Goal: Complete application form: Complete application form

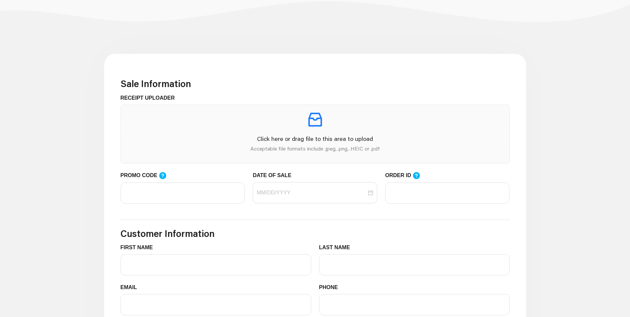
scroll to position [156, 0]
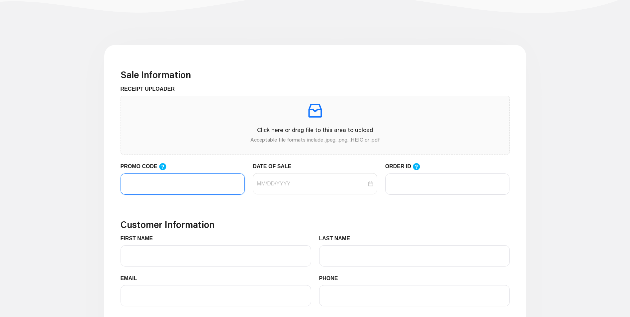
click at [150, 186] on input "PROMO CODE" at bounding box center [183, 183] width 124 height 21
click at [370, 185] on div at bounding box center [315, 184] width 117 height 8
type input "LIFEMART20"
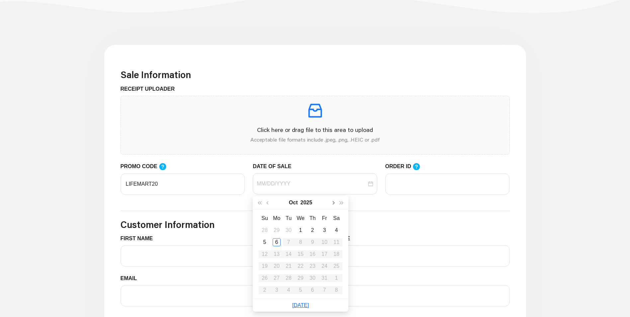
click at [332, 203] on span "button" at bounding box center [332, 202] width 3 height 3
click at [293, 245] on table "Su Mo Tu We Th Fr Sa 26 27 28 29 30 31 1 2 3 4 5 6 7 8 9 10 11 12 13 14 15 16 1…" at bounding box center [301, 254] width 84 height 84
click at [268, 206] on button "button" at bounding box center [268, 202] width 9 height 13
type input "[DATE]"
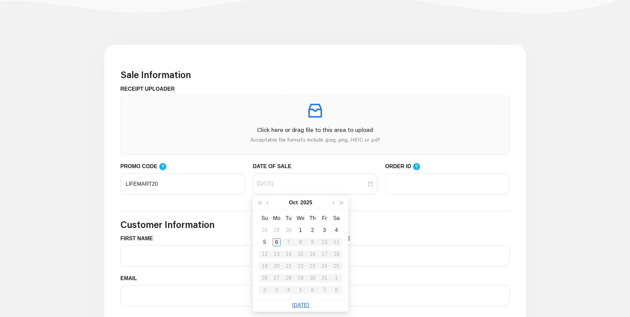
click at [277, 243] on div "6" at bounding box center [277, 242] width 8 height 8
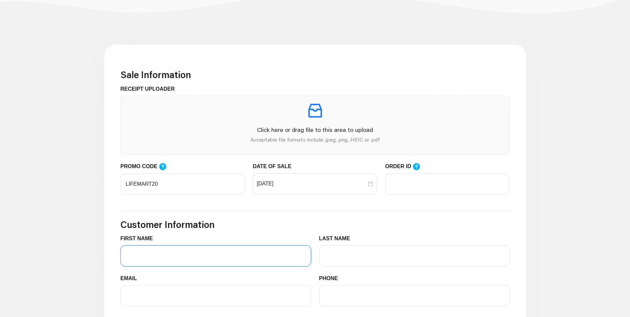
click at [203, 257] on input "FIRST NAME" at bounding box center [216, 255] width 191 height 21
type input "d"
type input "[PERSON_NAME]"
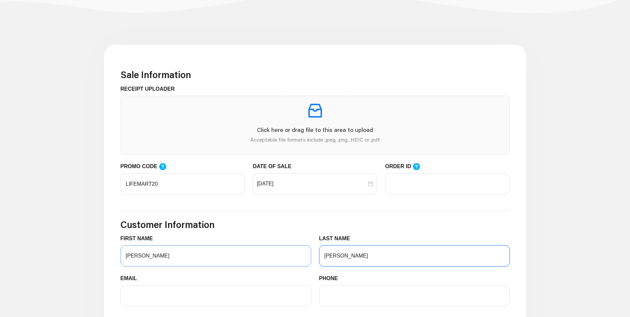
type input "[PERSON_NAME]"
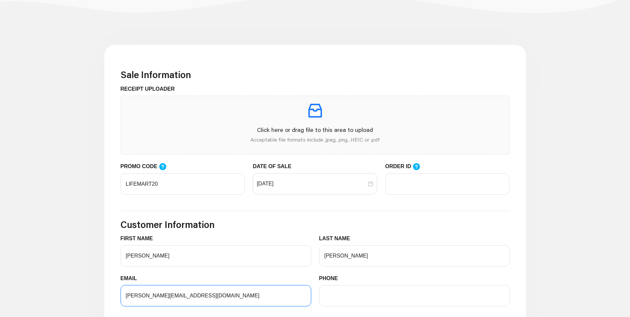
click at [199, 295] on input "[PERSON_NAME][EMAIL_ADDRESS][DOMAIN_NAME]" at bounding box center [216, 295] width 191 height 21
type input "[PERSON_NAME][EMAIL_ADDRESS][DOMAIN_NAME]"
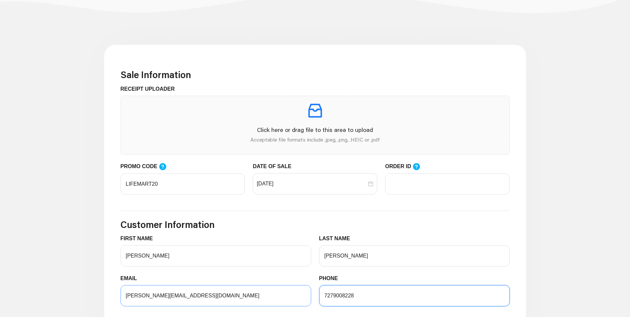
type input "7279008228"
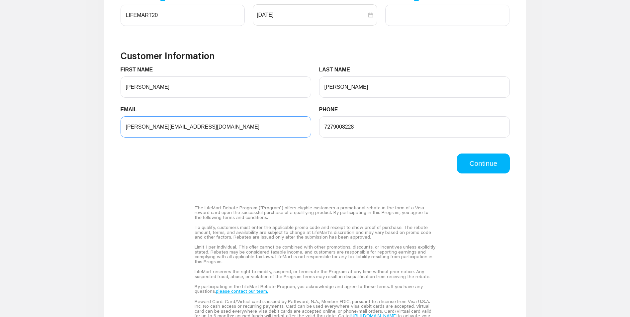
scroll to position [330, 0]
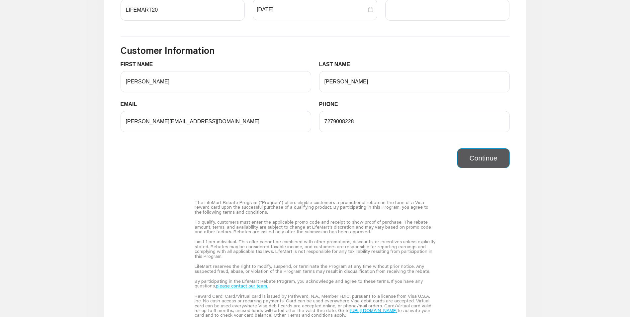
click at [490, 164] on button "Continue" at bounding box center [483, 158] width 52 height 20
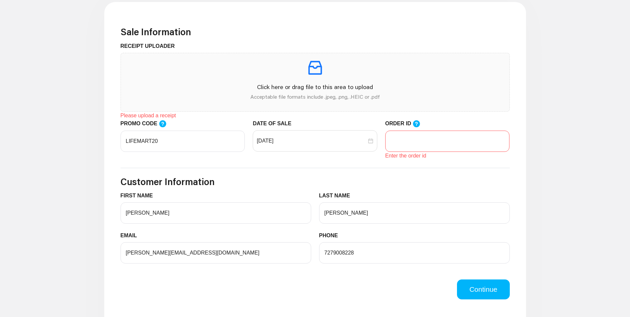
scroll to position [198, 0]
